Goal: Obtain resource: Download file/media

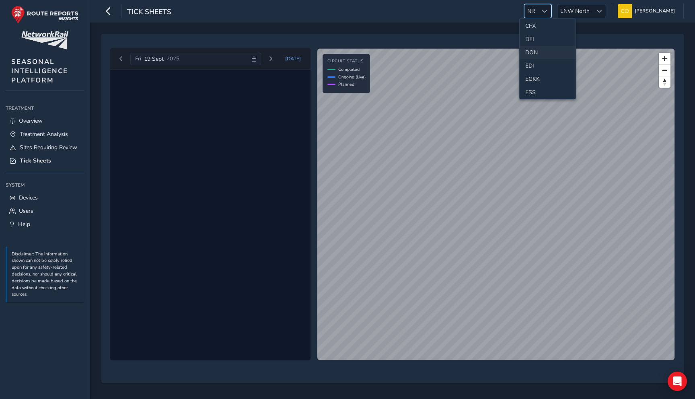
scroll to position [72, 0]
click at [532, 85] on li "ESS" at bounding box center [547, 88] width 56 height 13
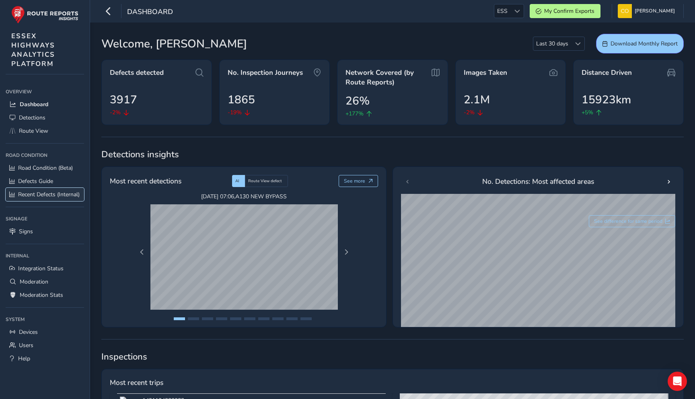
click at [57, 197] on span "Recent Defects (Internal)" at bounding box center [49, 195] width 62 height 8
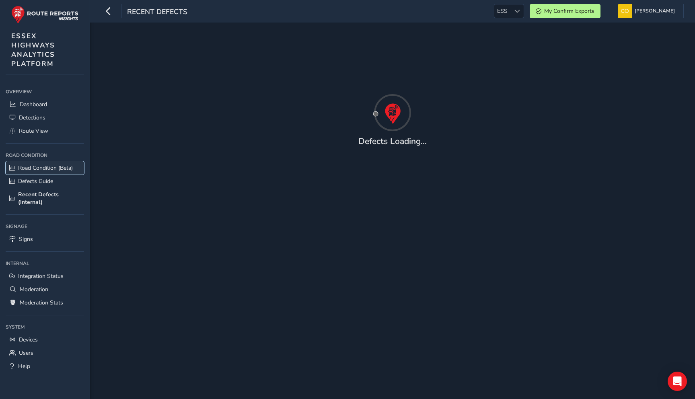
click at [54, 169] on span "Road Condition (Beta)" at bounding box center [45, 168] width 55 height 8
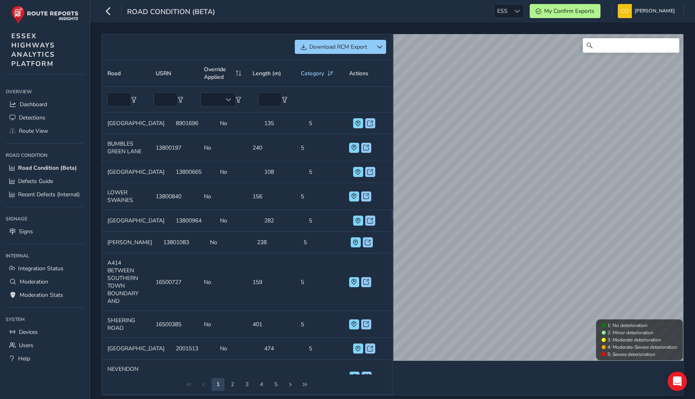
drag, startPoint x: 269, startPoint y: 54, endPoint x: 281, endPoint y: 54, distance: 12.1
click at [281, 54] on div "Download RCM Export" at bounding box center [247, 47] width 290 height 26
